Goal: Check status: Check status

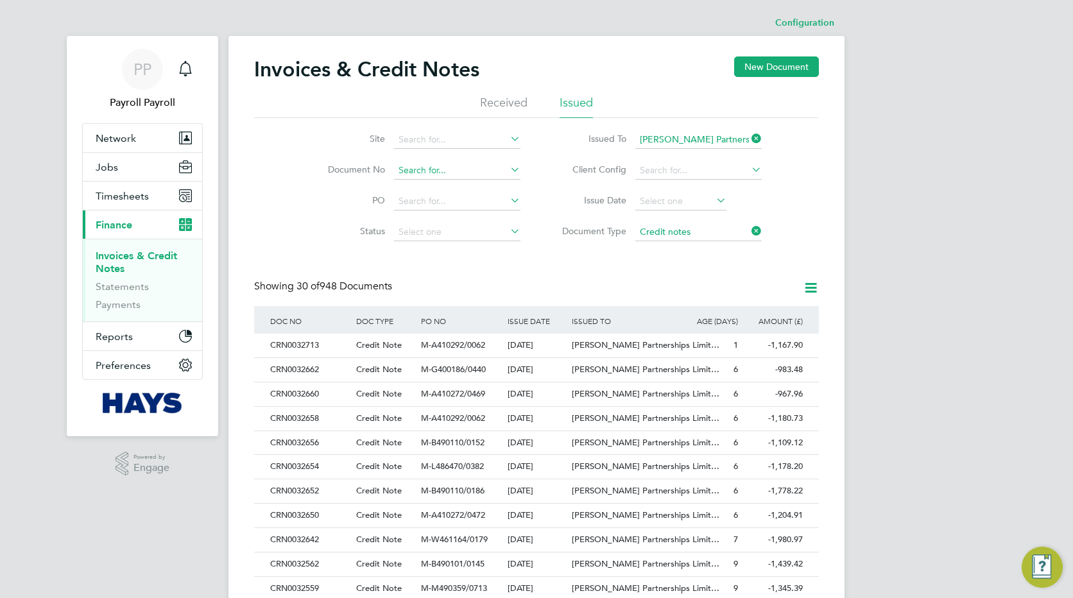
click at [452, 172] on input at bounding box center [457, 171] width 126 height 18
click at [749, 232] on icon at bounding box center [749, 231] width 0 height 18
click at [432, 165] on input at bounding box center [457, 171] width 126 height 18
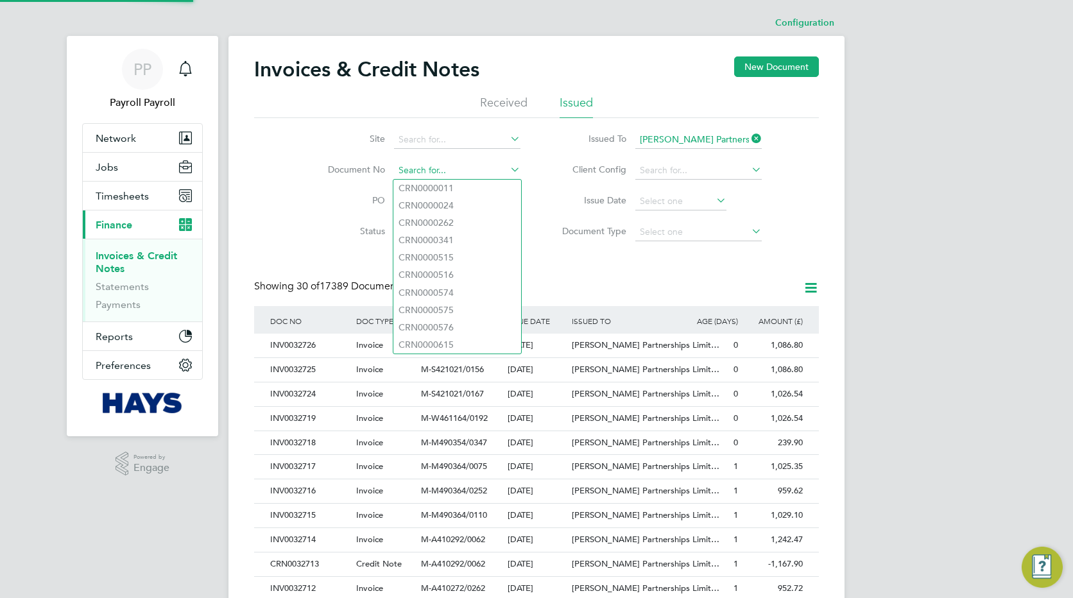
paste input "INV0032549"
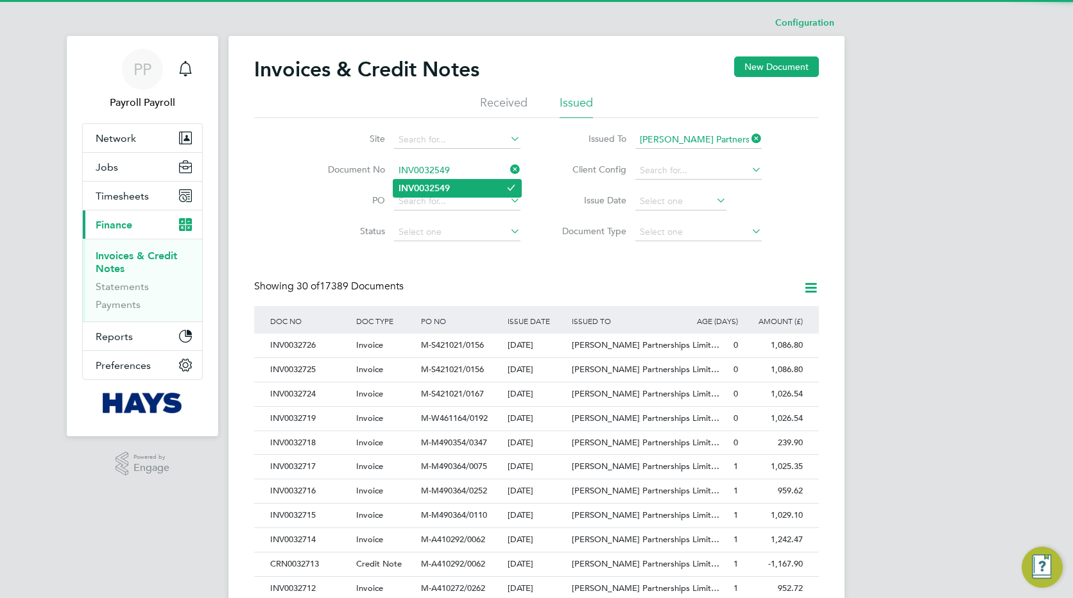
type input "INV0032549"
click at [427, 183] on b "INV0032549" at bounding box center [423, 188] width 51 height 11
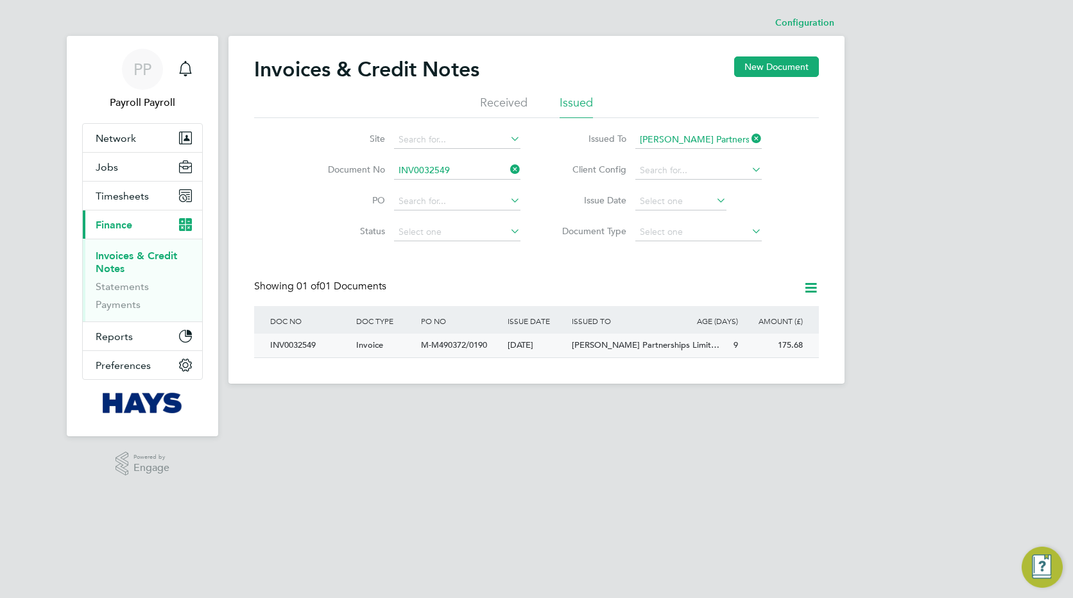
click at [441, 342] on span "M-M490372/0190" at bounding box center [454, 344] width 66 height 11
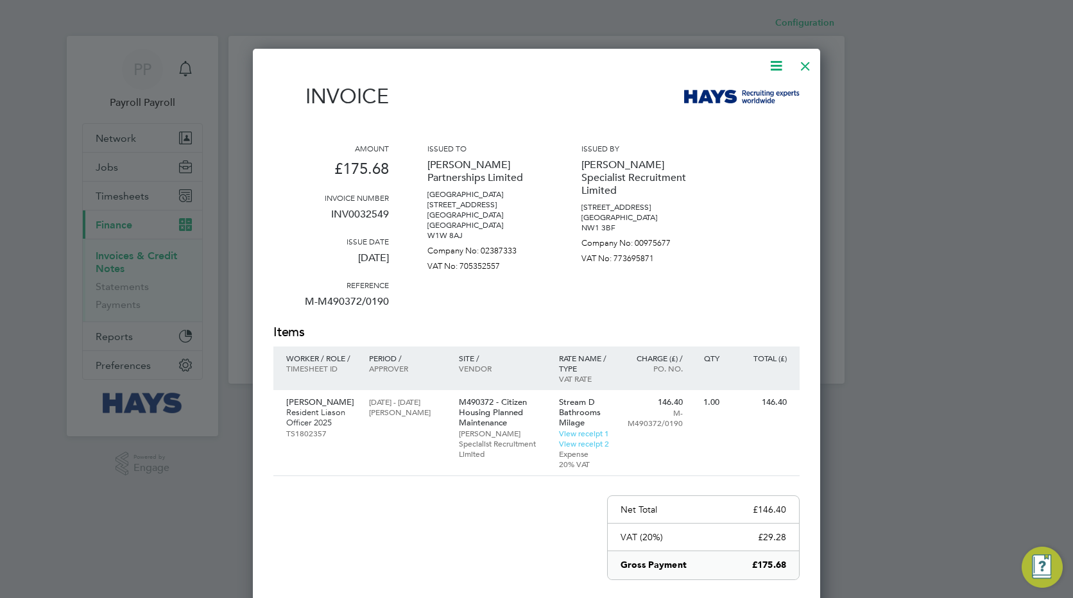
drag, startPoint x: 808, startPoint y: 64, endPoint x: 815, endPoint y: 63, distance: 7.2
click at [808, 64] on div at bounding box center [805, 62] width 23 height 23
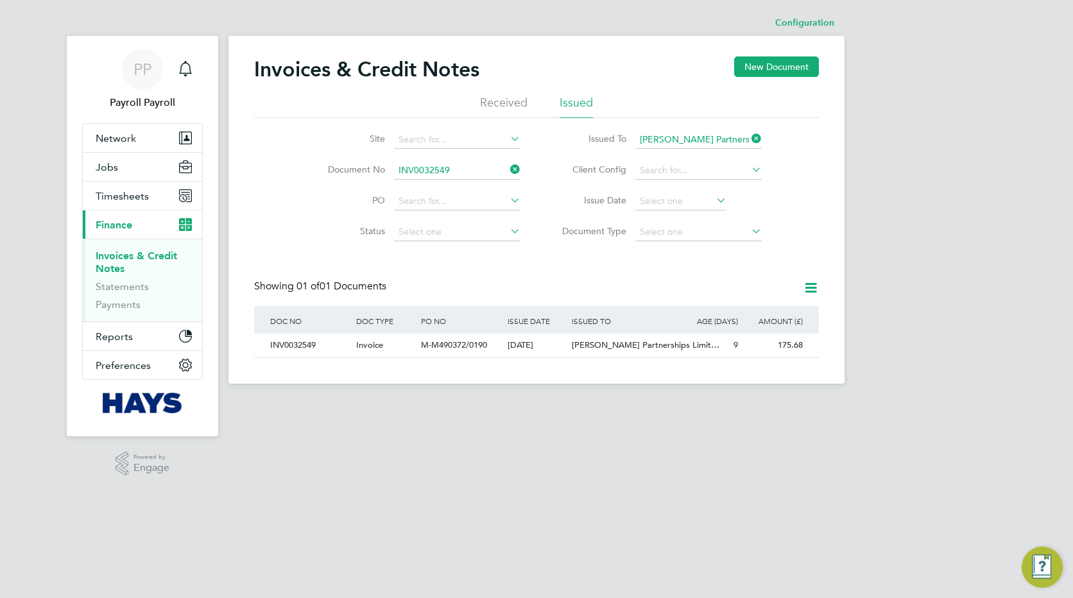
click at [903, 135] on div "PP Payroll Payroll Notifications Applications: Network Team Members Businesses …" at bounding box center [536, 202] width 1073 height 404
